Goal: Ask a question

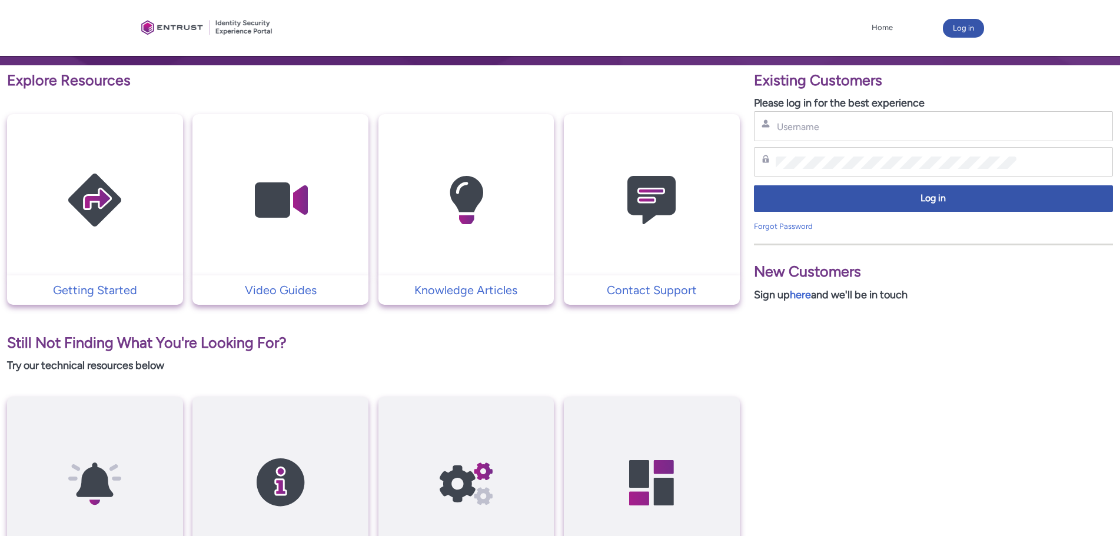
scroll to position [196, 0]
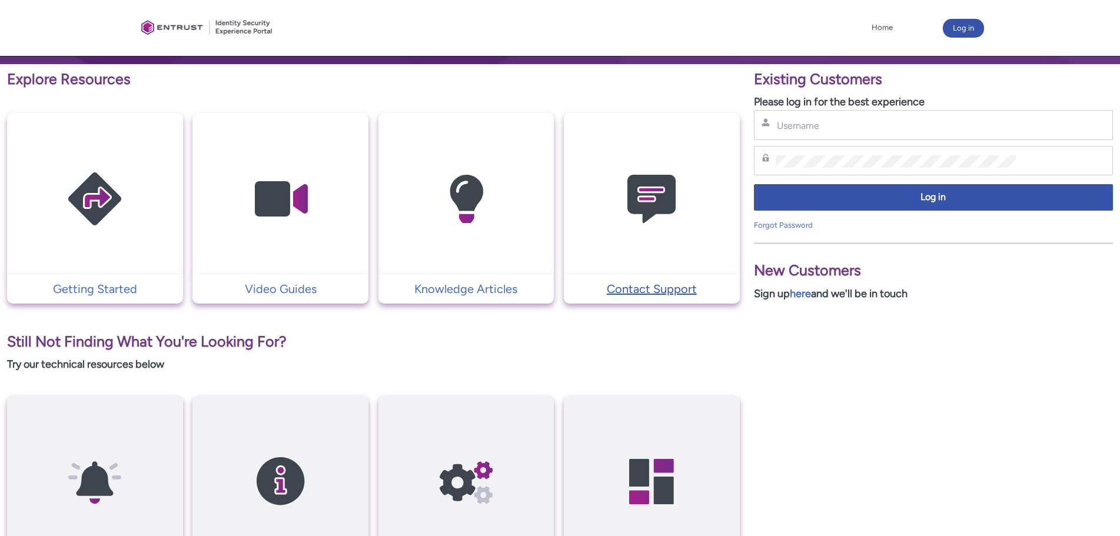
click at [633, 289] on p "Contact Support" at bounding box center [652, 289] width 164 height 18
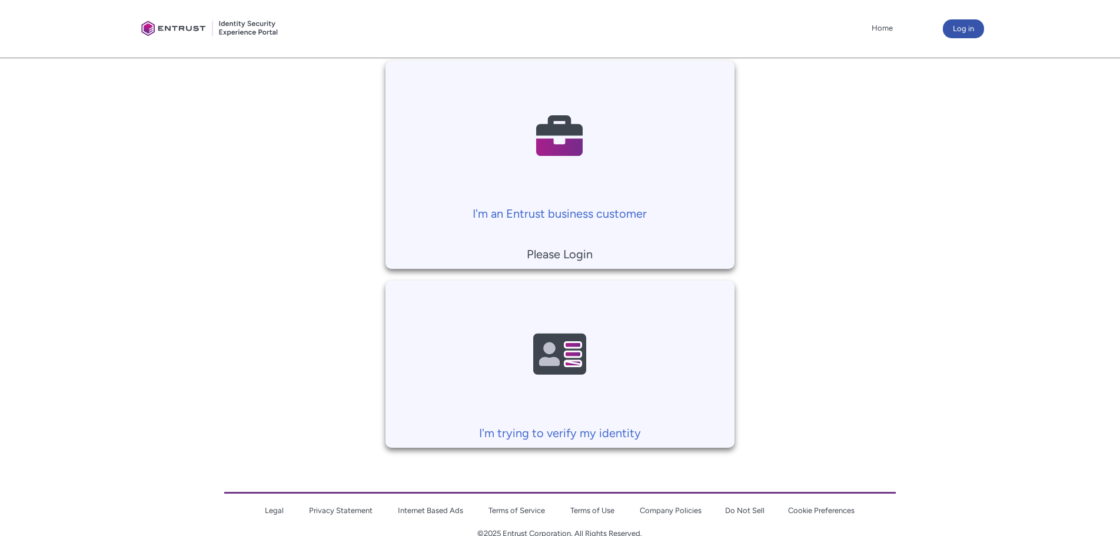
scroll to position [274, 0]
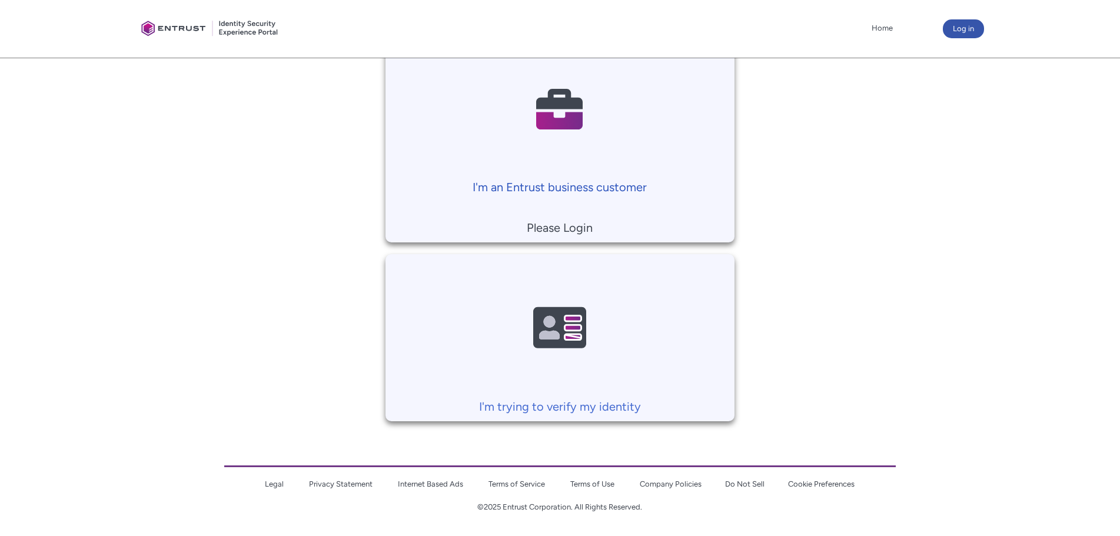
click at [592, 186] on p "I'm an Entrust business customer" at bounding box center [560, 187] width 337 height 18
